Goal: Task Accomplishment & Management: Complete application form

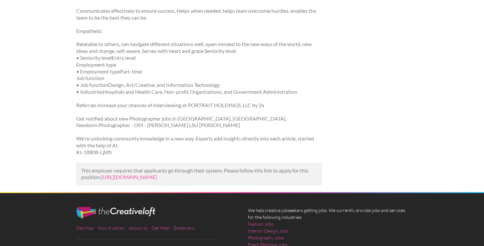
scroll to position [716, 0]
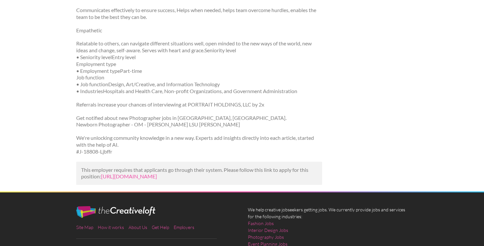
click at [142, 173] on p "This employer requires that applicants go through their system. Please follow t…" at bounding box center [199, 174] width 236 height 14
click at [147, 173] on link "[URL][DOMAIN_NAME]" at bounding box center [129, 176] width 56 height 6
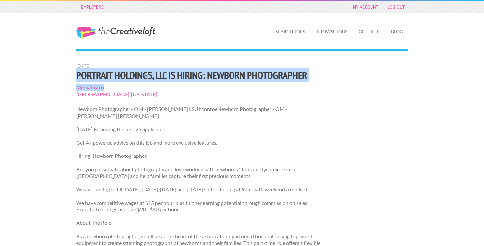
drag, startPoint x: 76, startPoint y: 75, endPoint x: 318, endPoint y: 87, distance: 241.8
click at [316, 73] on h1 "PORTRAIT HOLDINGS, LLC is hiring: Newborn Photographer" at bounding box center [199, 75] width 246 height 12
drag, startPoint x: 313, startPoint y: 74, endPoint x: 72, endPoint y: 79, distance: 241.3
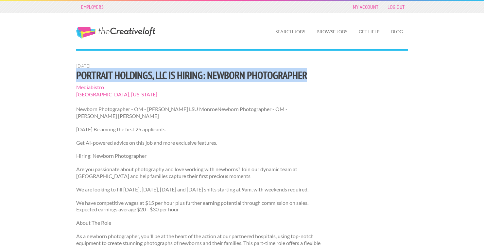
copy h1 "PORTRAIT HOLDINGS, LLC is hiring: Newborn Photographer"
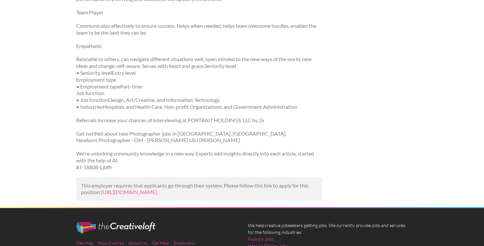
scroll to position [781, 0]
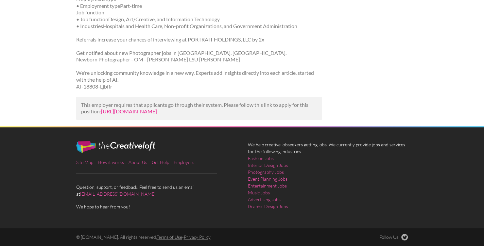
click at [157, 109] on link "[URL][DOMAIN_NAME]" at bounding box center [129, 111] width 56 height 6
